Goal: Task Accomplishment & Management: Use online tool/utility

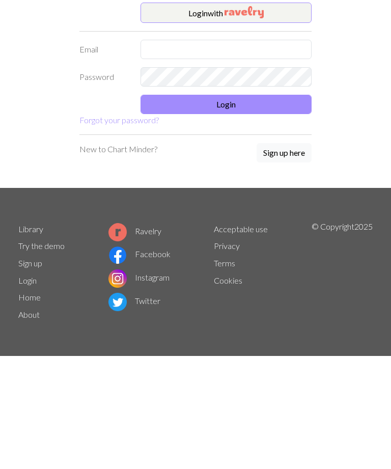
click at [241, 97] on form "Login with Email Password Login Forgot your password?" at bounding box center [195, 117] width 232 height 124
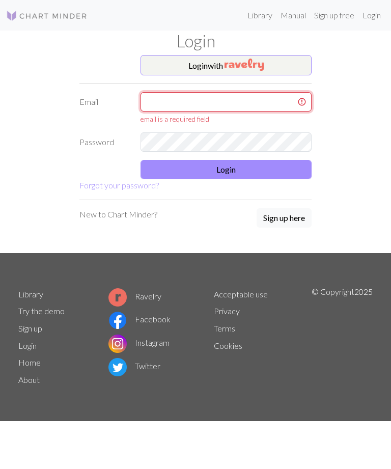
click at [243, 100] on input "text" at bounding box center [225, 101] width 171 height 19
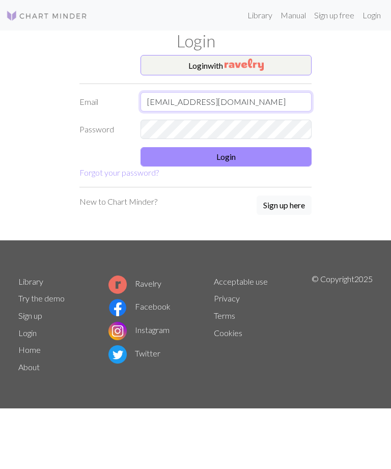
type input "[EMAIL_ADDRESS][DOMAIN_NAME]"
click at [285, 161] on button "Login" at bounding box center [225, 156] width 171 height 19
click at [300, 157] on button "Login" at bounding box center [225, 156] width 171 height 19
click at [284, 153] on button "Login" at bounding box center [225, 156] width 171 height 19
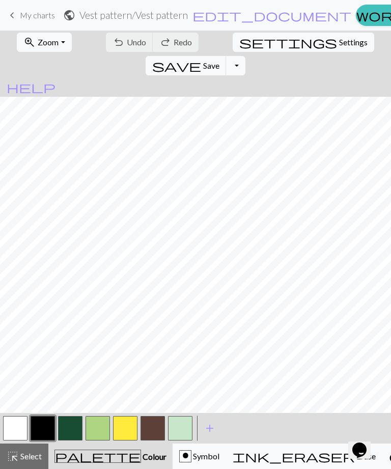
click at [61, 46] on button "zoom_in Zoom Zoom" at bounding box center [44, 42] width 54 height 19
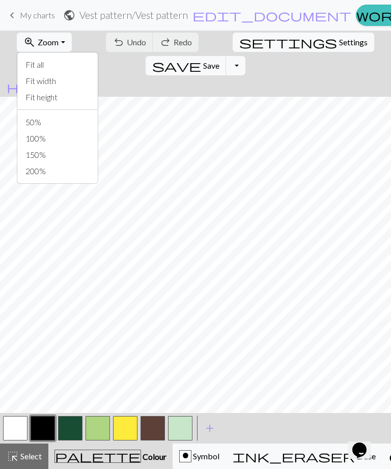
click at [23, 65] on button "Fit all" at bounding box center [57, 64] width 80 height 16
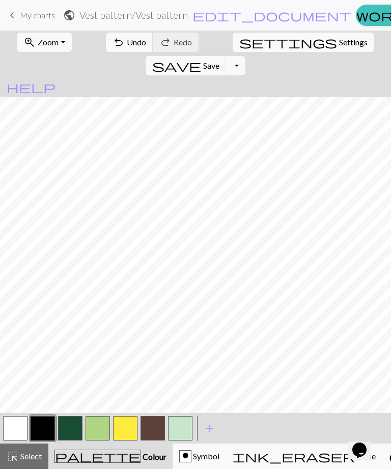
click at [112, 41] on span "undo" at bounding box center [118, 42] width 12 height 14
click at [112, 47] on span "undo" at bounding box center [118, 42] width 12 height 14
click at [14, 419] on button "button" at bounding box center [15, 428] width 24 height 24
click at [43, 418] on button "button" at bounding box center [43, 428] width 24 height 24
click at [112, 40] on span "undo" at bounding box center [118, 42] width 12 height 14
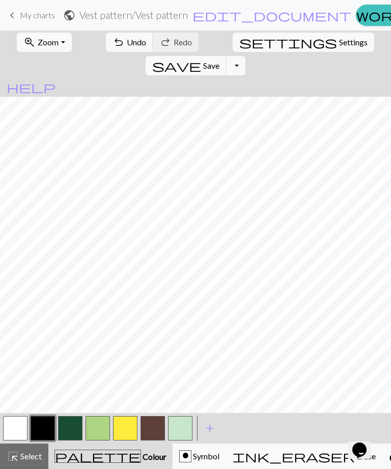
click at [112, 44] on span "undo" at bounding box center [118, 42] width 12 height 14
click at [112, 42] on span "undo" at bounding box center [118, 42] width 12 height 14
click at [111, 48] on button "undo Undo Undo" at bounding box center [129, 42] width 47 height 19
click at [112, 46] on span "undo" at bounding box center [118, 42] width 12 height 14
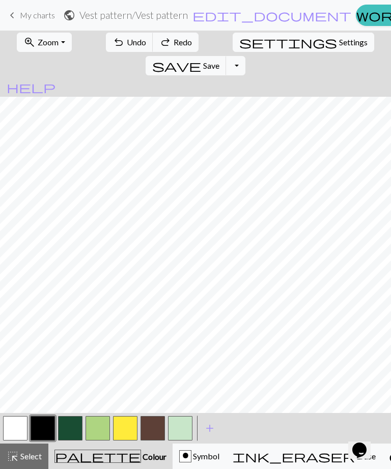
click at [112, 46] on span "undo" at bounding box center [118, 42] width 12 height 14
click at [112, 40] on span "undo" at bounding box center [118, 42] width 12 height 14
click at [112, 43] on span "undo" at bounding box center [118, 42] width 12 height 14
click at [112, 47] on span "undo" at bounding box center [118, 42] width 12 height 14
click at [107, 50] on button "undo Undo Undo" at bounding box center [129, 42] width 47 height 19
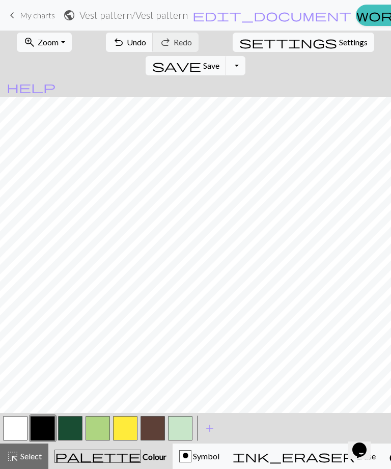
click at [112, 42] on span "undo" at bounding box center [118, 42] width 12 height 14
click at [14, 426] on button "button" at bounding box center [15, 428] width 24 height 24
click at [41, 426] on button "button" at bounding box center [43, 428] width 24 height 24
click at [112, 38] on span "undo" at bounding box center [118, 42] width 12 height 14
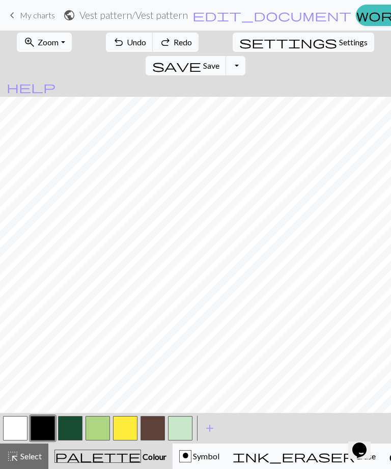
click at [112, 40] on span "undo" at bounding box center [118, 42] width 12 height 14
click at [110, 41] on button "undo Undo Undo" at bounding box center [129, 42] width 47 height 19
click at [112, 40] on span "undo" at bounding box center [118, 42] width 12 height 14
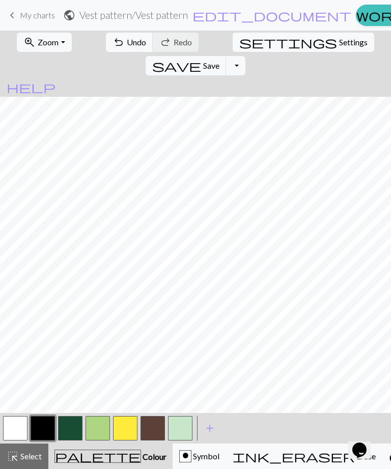
click at [112, 36] on span "undo" at bounding box center [118, 42] width 12 height 14
click at [112, 35] on span "undo" at bounding box center [118, 42] width 12 height 14
click at [112, 36] on span "undo" at bounding box center [118, 42] width 12 height 14
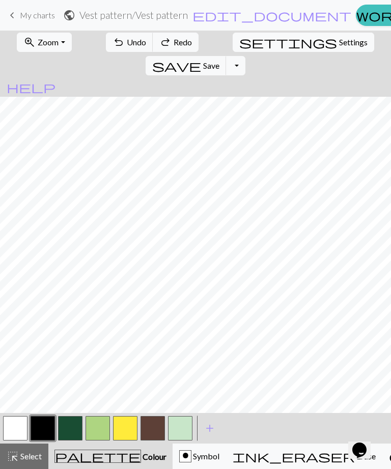
click at [110, 43] on button "undo Undo Undo" at bounding box center [129, 42] width 47 height 19
click at [112, 42] on span "undo" at bounding box center [118, 42] width 12 height 14
click at [112, 40] on span "undo" at bounding box center [118, 42] width 12 height 14
click at [112, 36] on span "undo" at bounding box center [118, 42] width 12 height 14
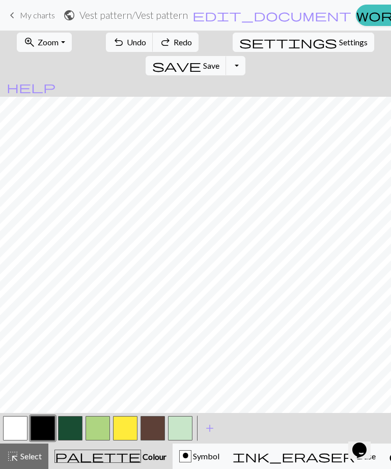
click at [112, 36] on span "undo" at bounding box center [118, 42] width 12 height 14
click at [112, 35] on span "undo" at bounding box center [118, 42] width 12 height 14
click at [106, 34] on button "undo Undo Undo" at bounding box center [129, 42] width 47 height 19
click at [83, 34] on div "zoom_in Zoom Zoom Fit all Fit width Fit height 50% 100% 150% 200% undo Undo Und…" at bounding box center [195, 54] width 391 height 47
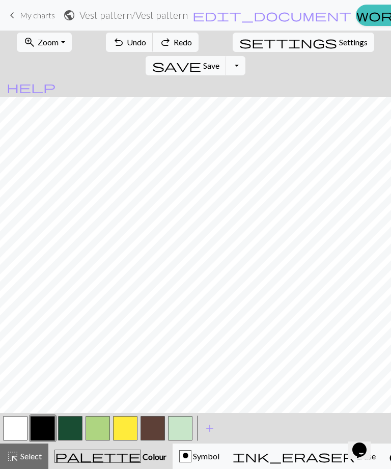
click at [112, 43] on span "undo" at bounding box center [118, 42] width 12 height 14
click at [44, 48] on button "zoom_in Zoom Zoom" at bounding box center [44, 42] width 54 height 19
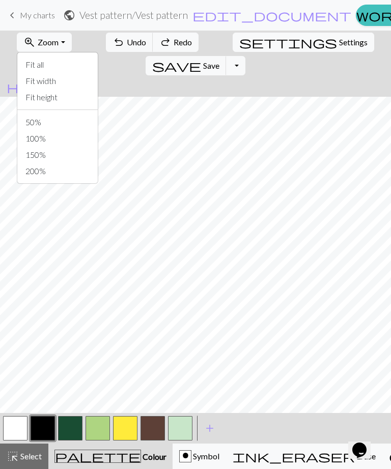
click at [26, 66] on button "Fit all" at bounding box center [57, 64] width 80 height 16
